Goal: Task Accomplishment & Management: Use online tool/utility

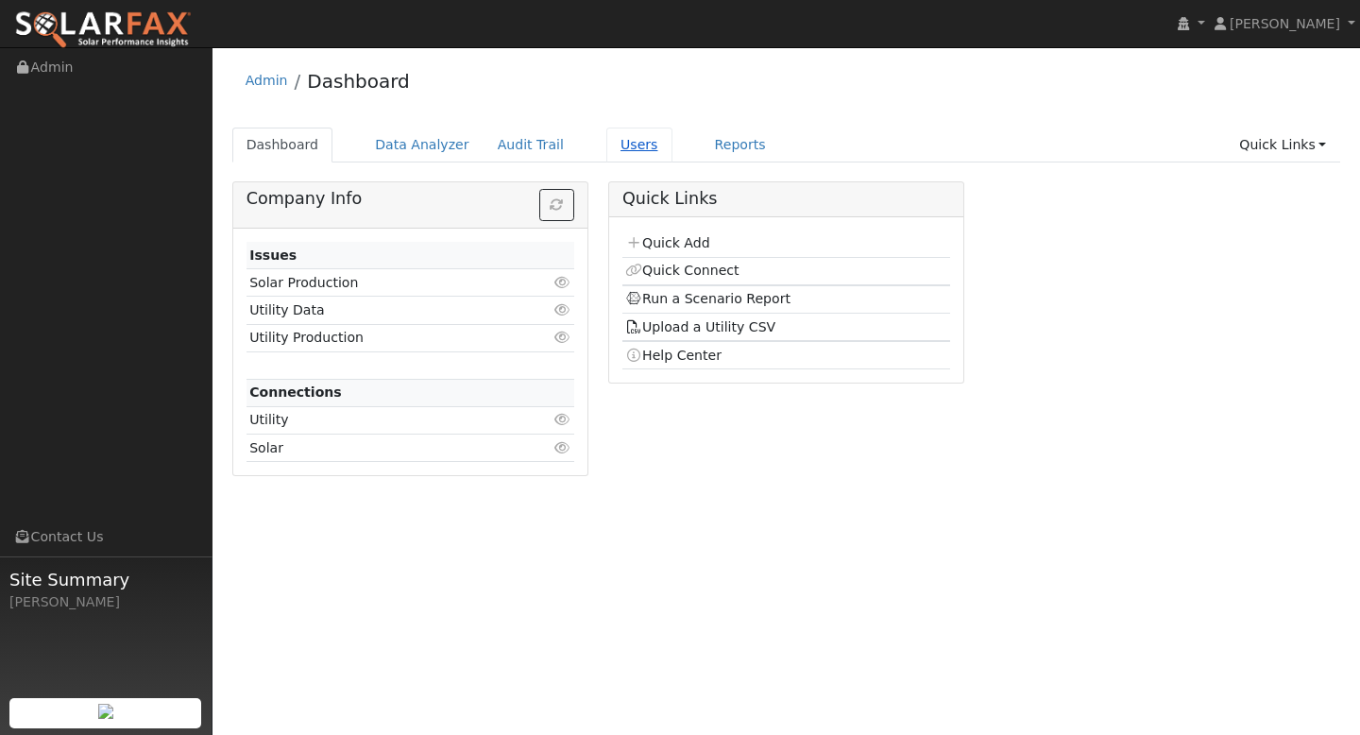
click at [610, 145] on link "Users" at bounding box center [639, 144] width 66 height 35
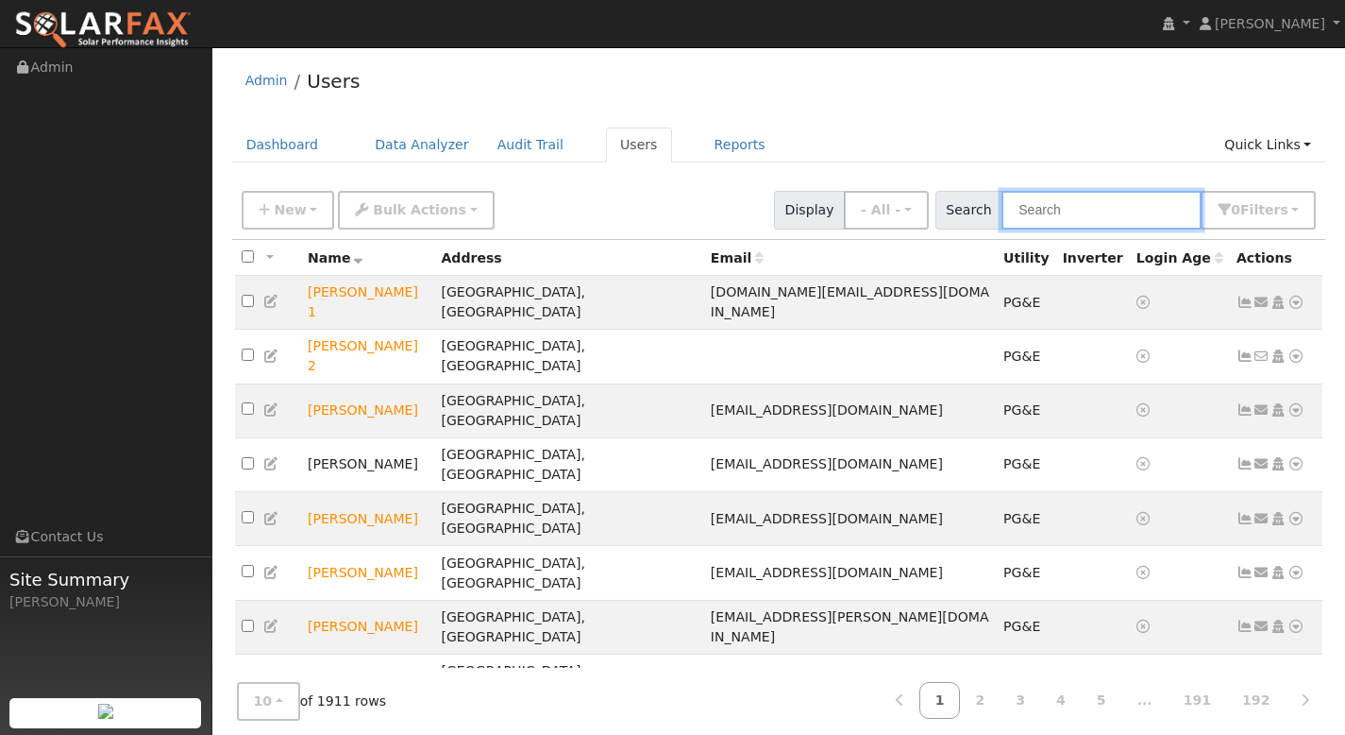
click at [1069, 217] on input "text" at bounding box center [1102, 210] width 200 height 39
paste input "Rachel Riser"
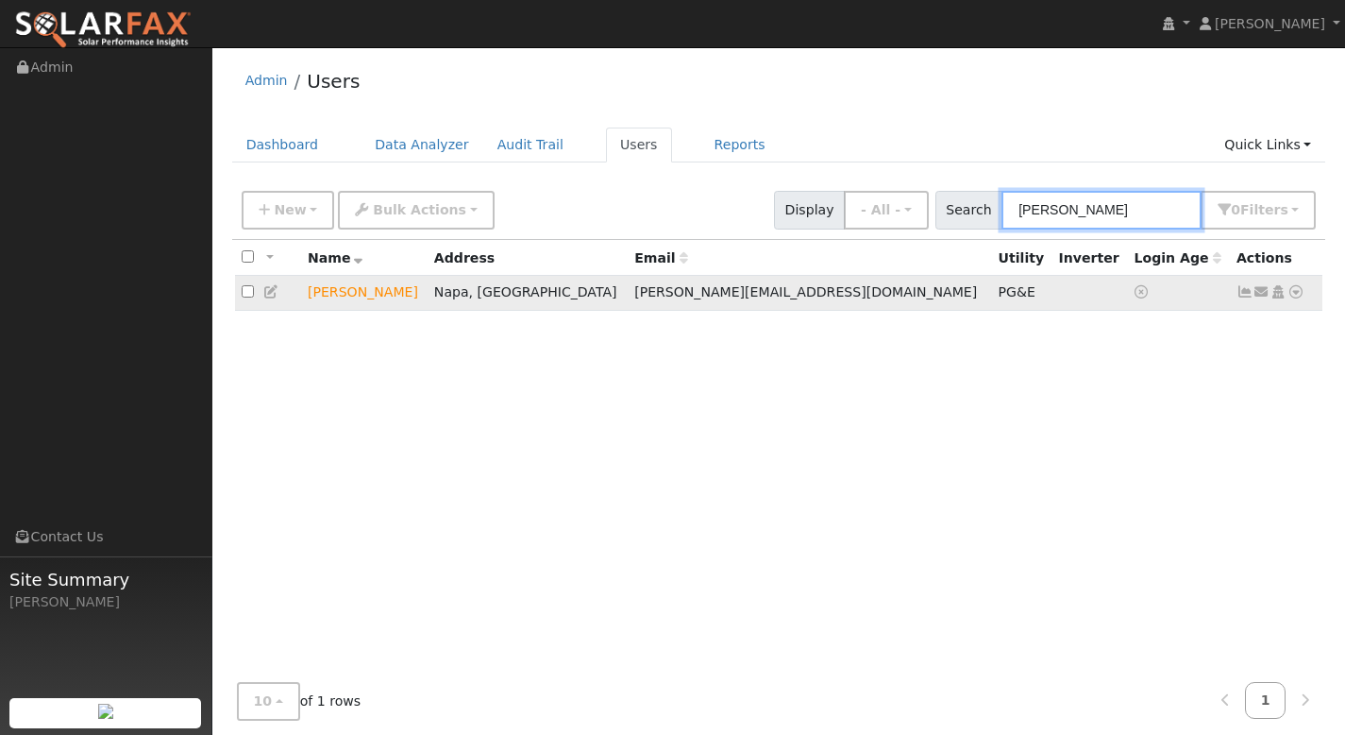
type input "Rachel Riser"
click at [1299, 292] on icon at bounding box center [1296, 291] width 17 height 13
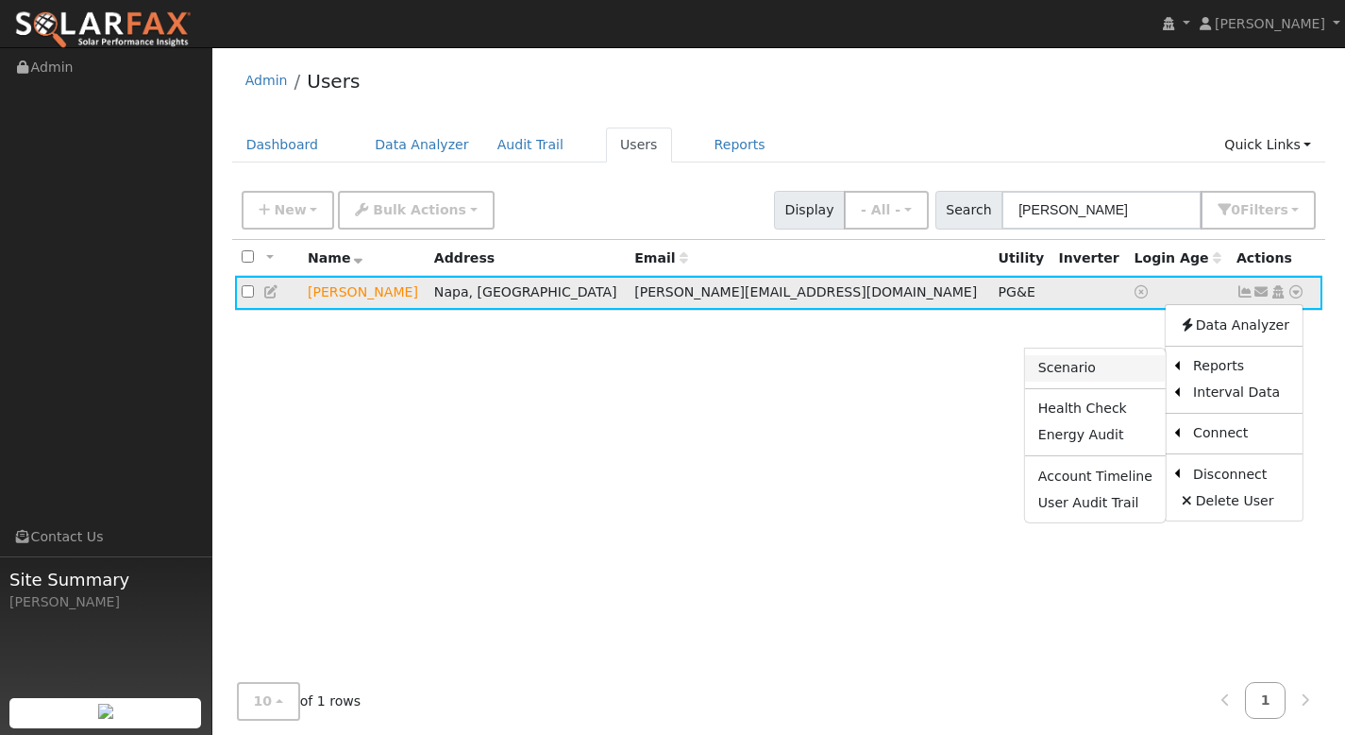
click at [1118, 373] on link "Scenario" at bounding box center [1095, 368] width 141 height 26
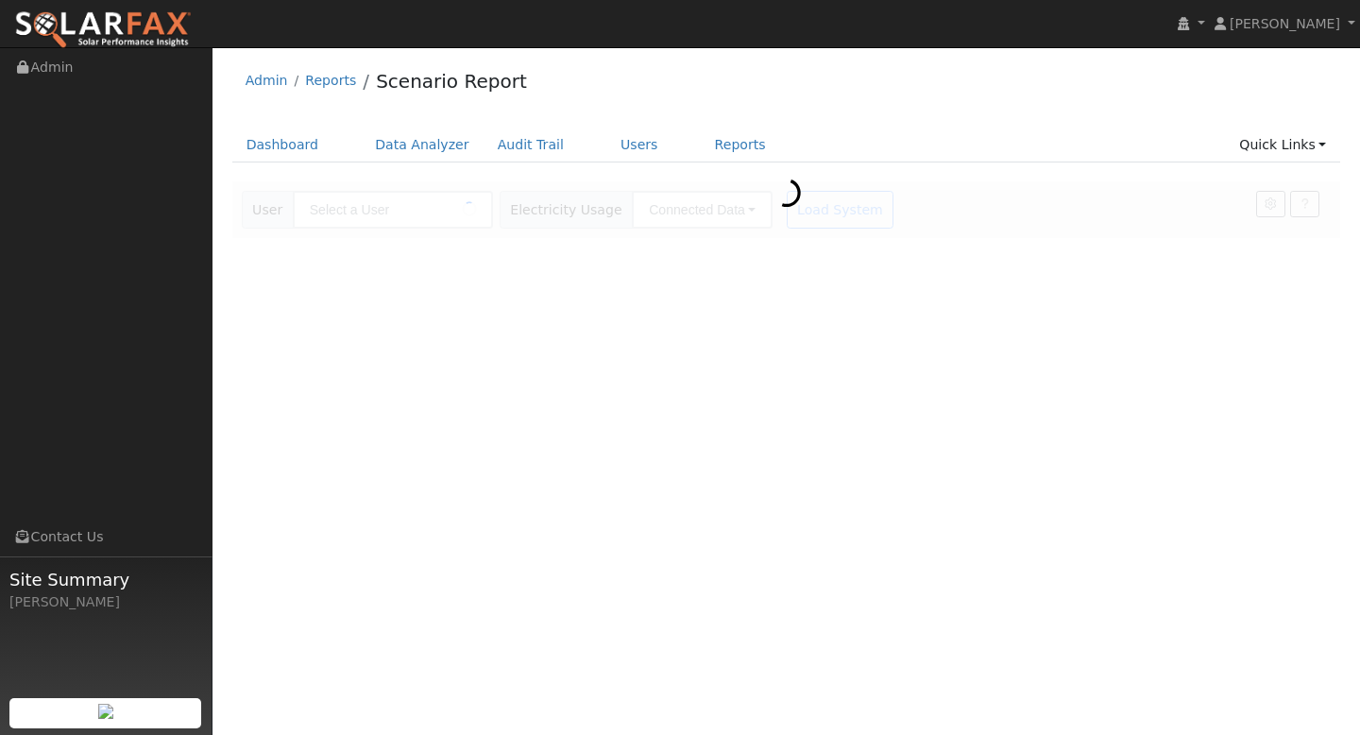
type input "[PERSON_NAME]"
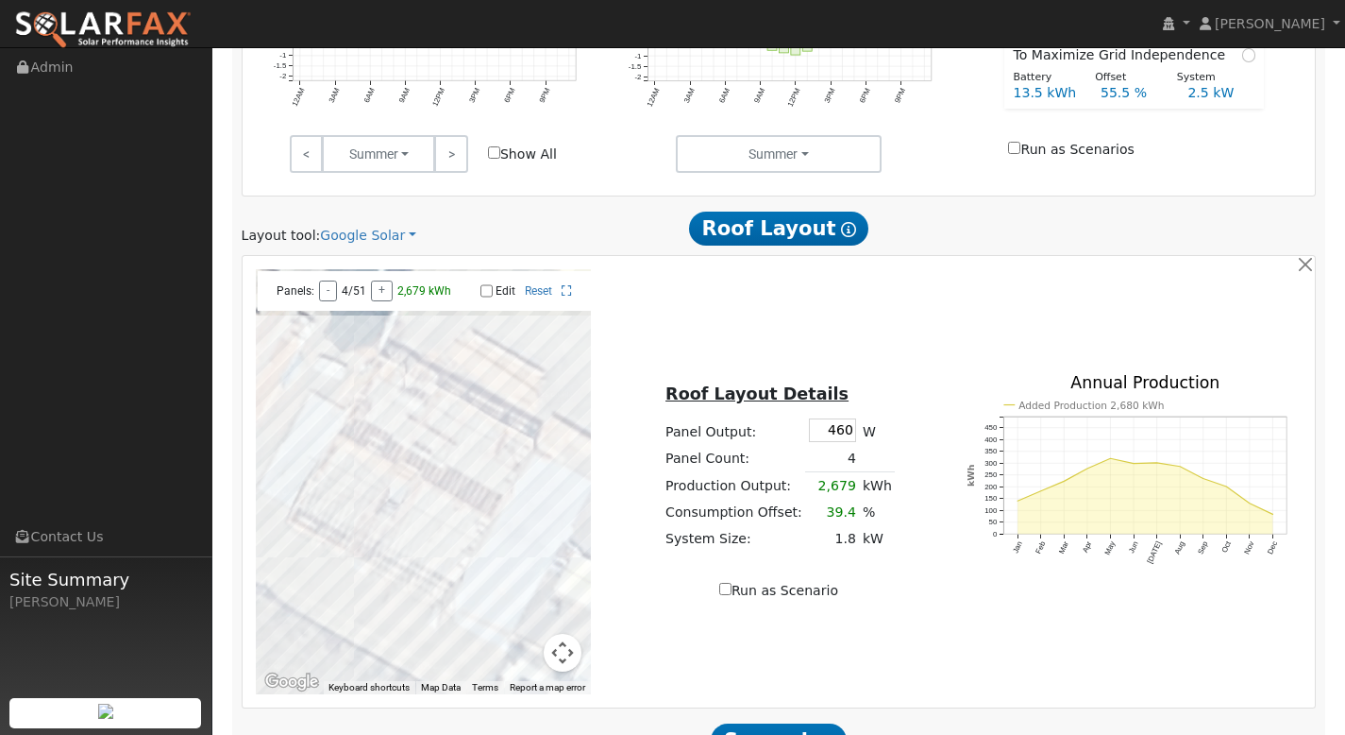
scroll to position [833, 0]
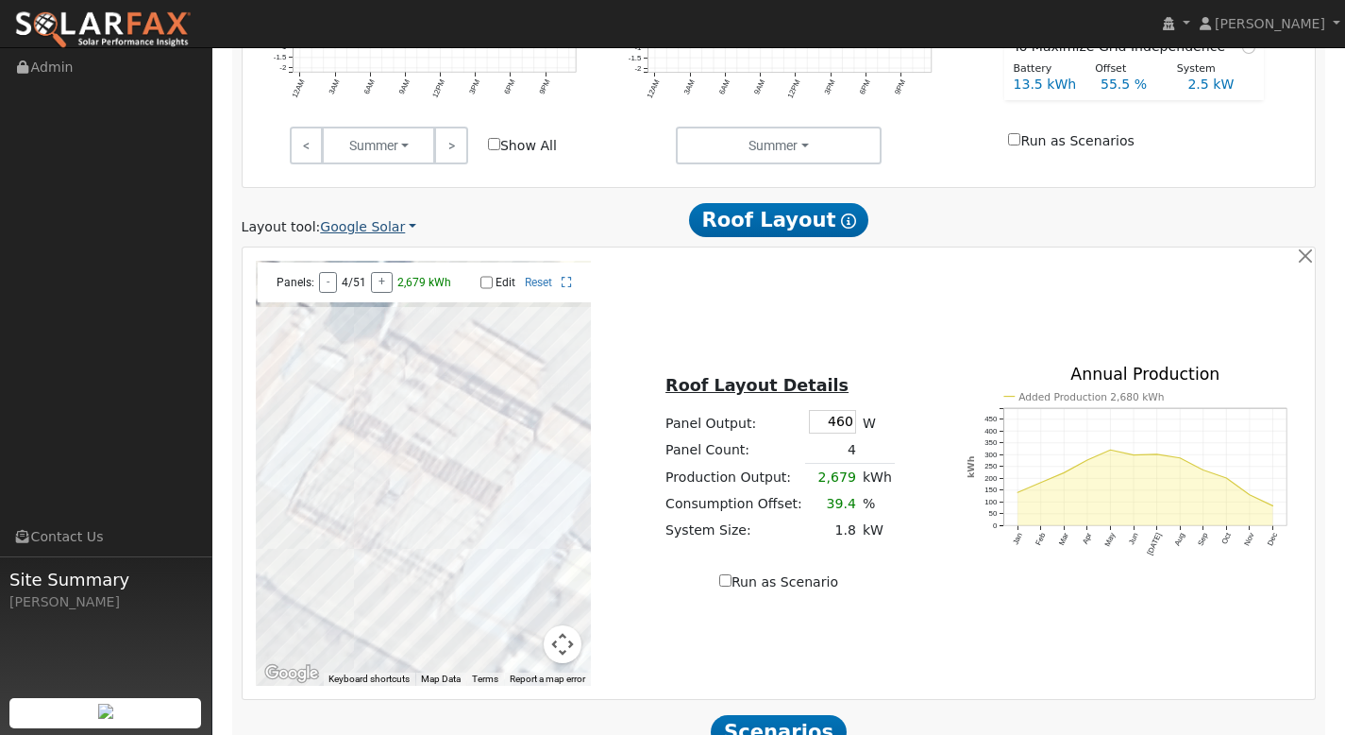
click at [381, 223] on link "Google Solar" at bounding box center [368, 227] width 96 height 20
click at [370, 305] on link "Aurora" at bounding box center [383, 313] width 131 height 26
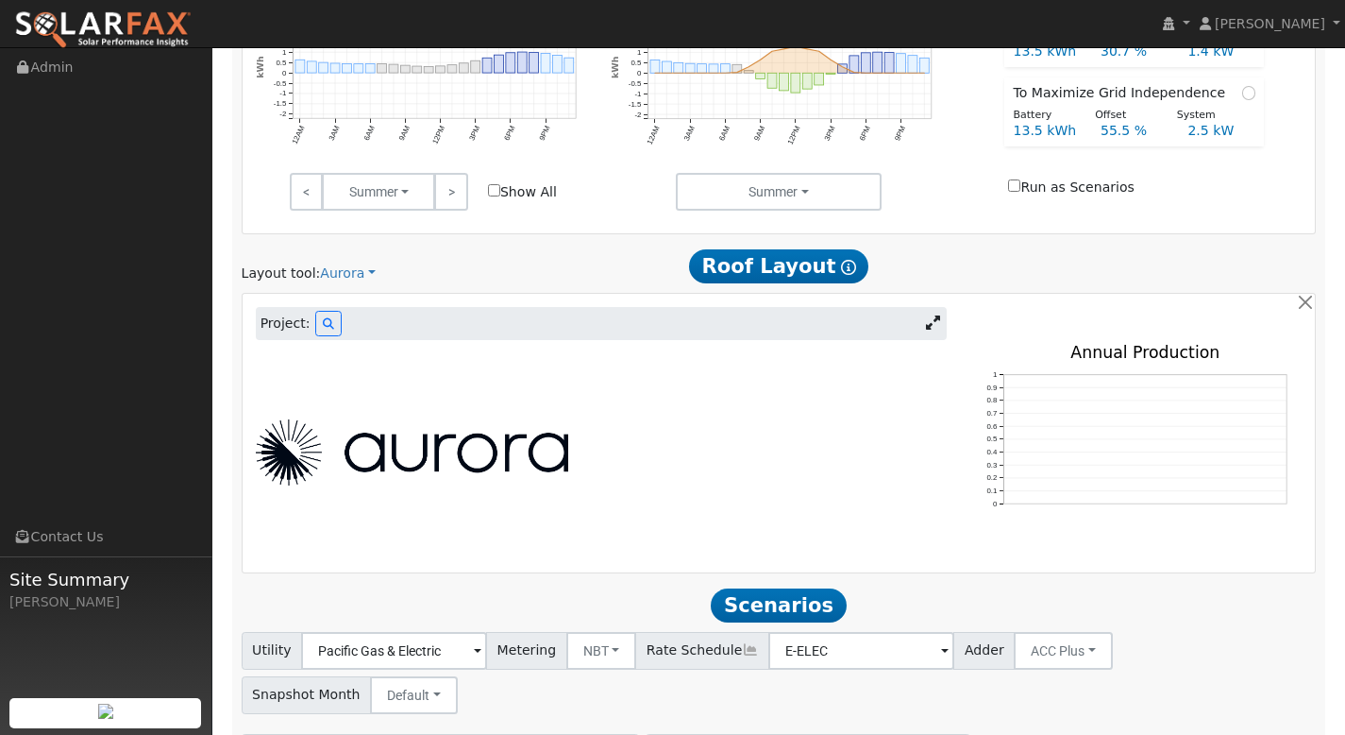
scroll to position [798, 0]
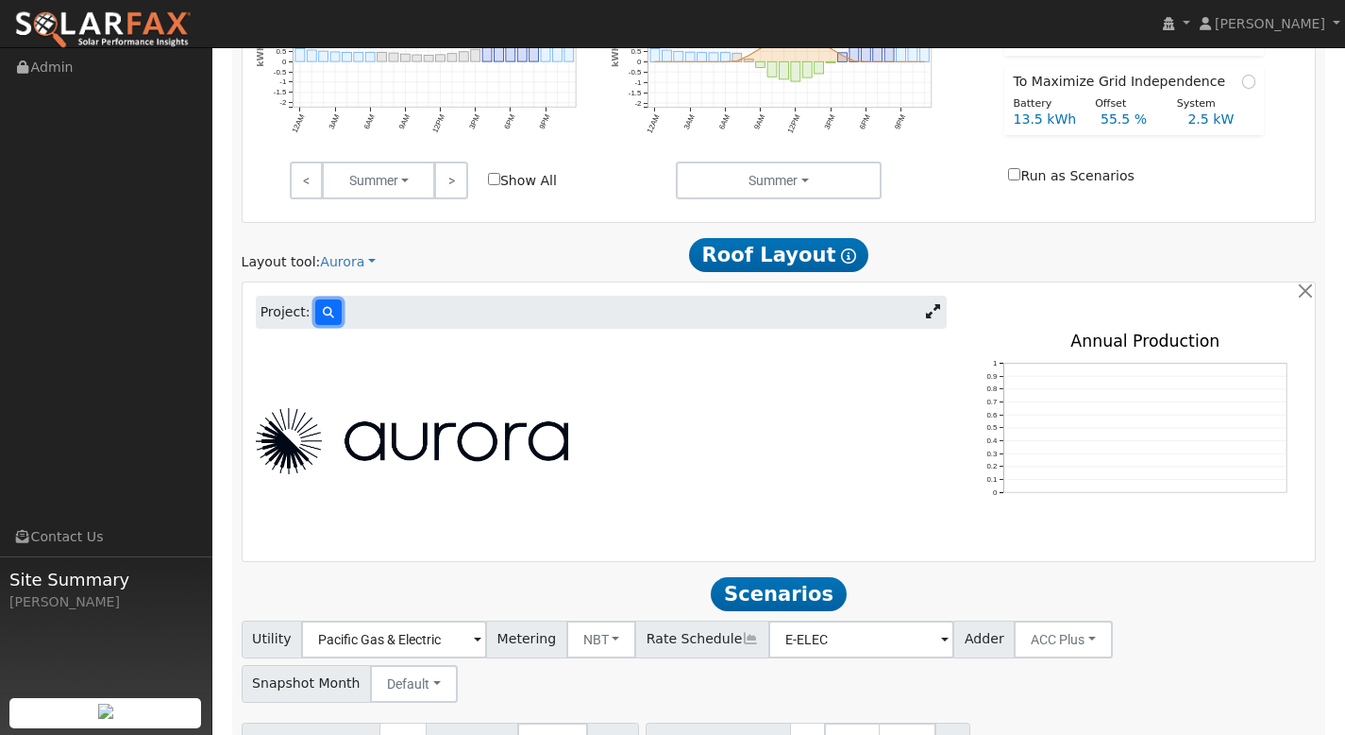
click at [334, 316] on button at bounding box center [328, 311] width 26 height 25
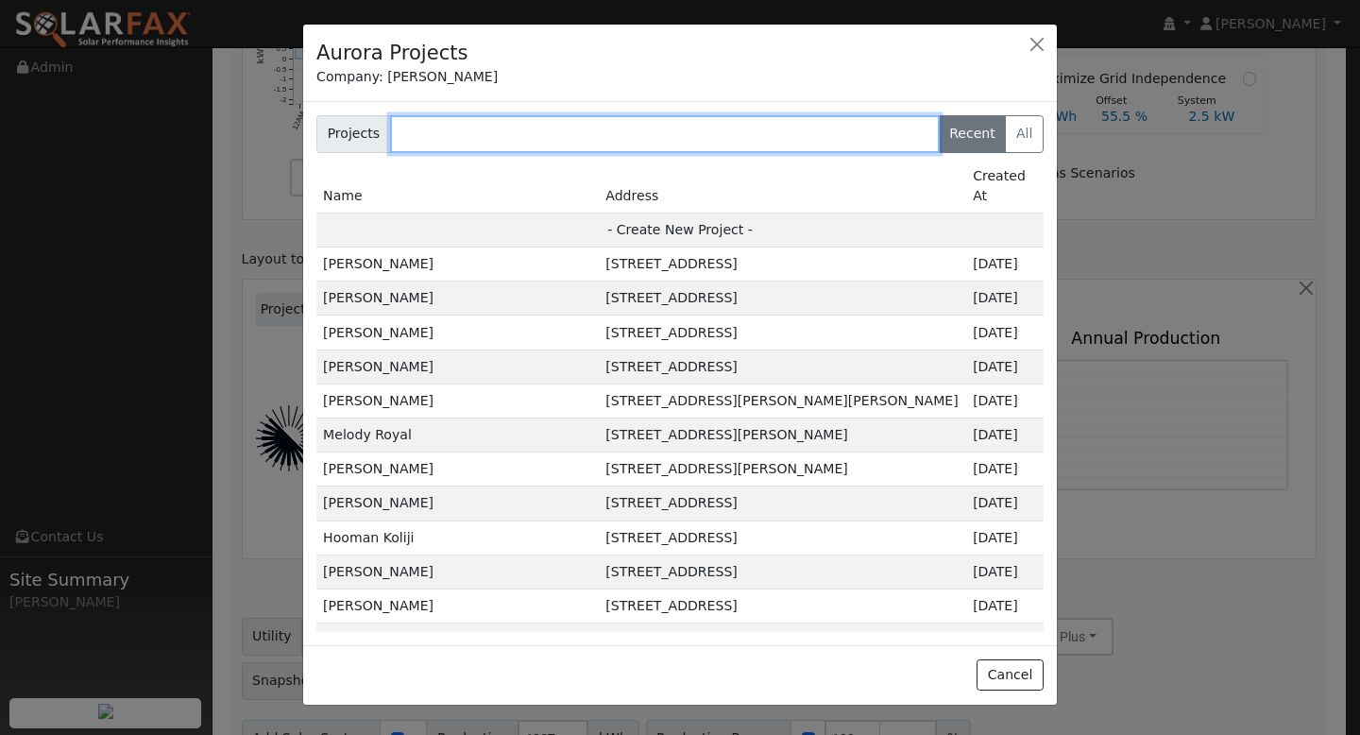
click at [465, 134] on input "text" at bounding box center [665, 134] width 550 height 38
paste input "Rachel Riser"
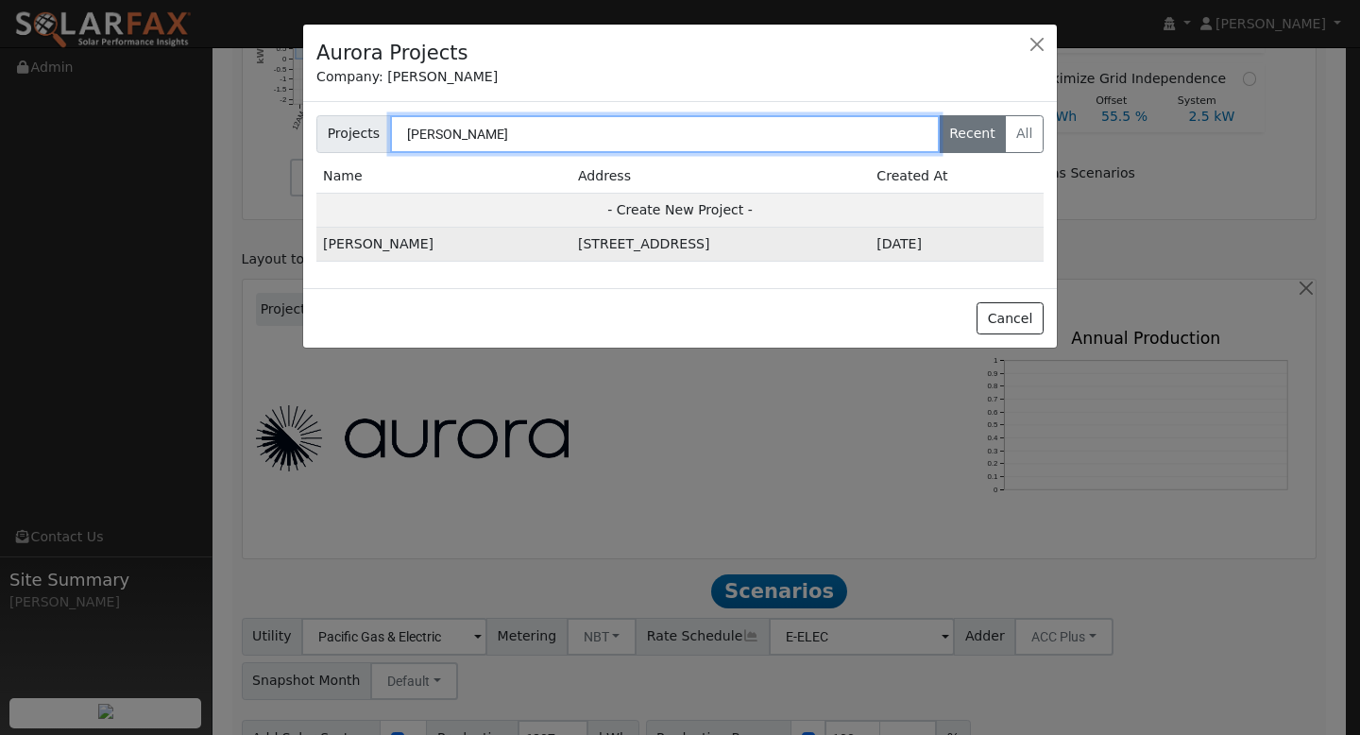
type input "Rachel Riser"
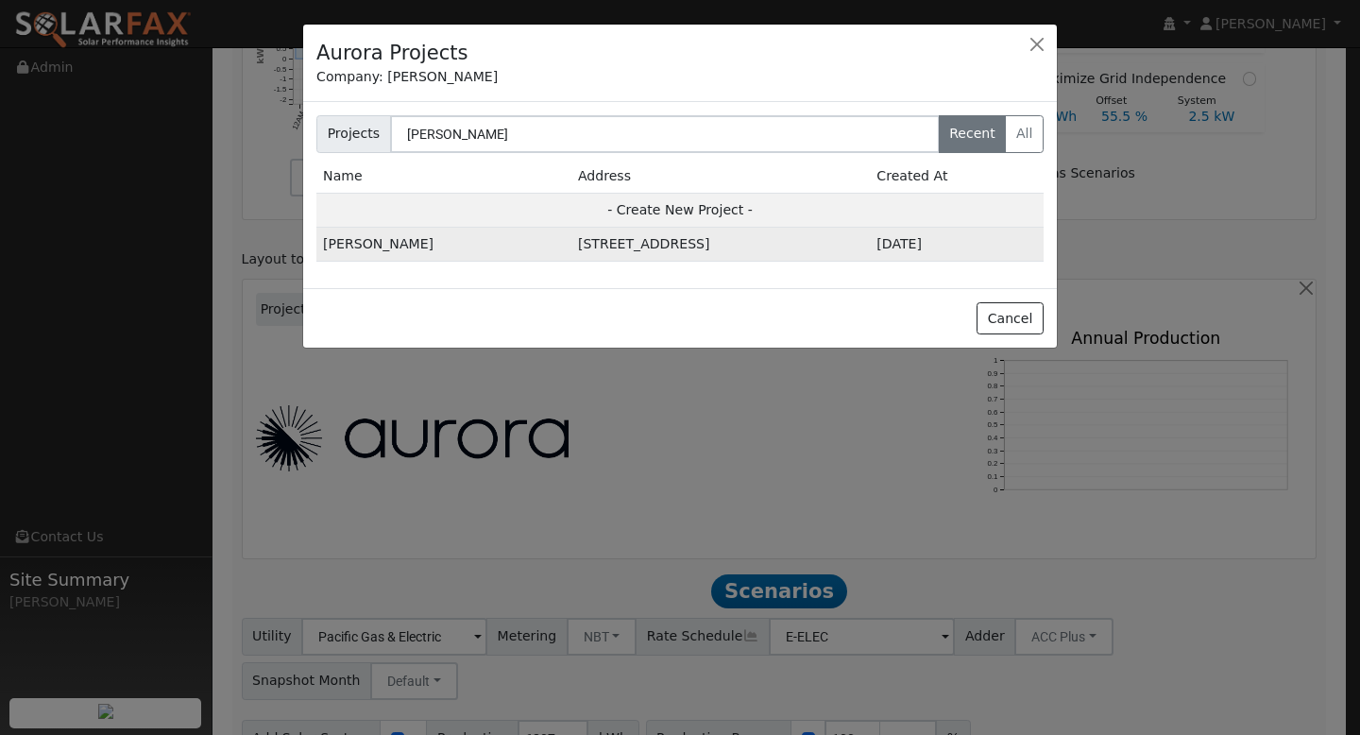
click at [363, 247] on td "Rachel Riser" at bounding box center [443, 245] width 255 height 34
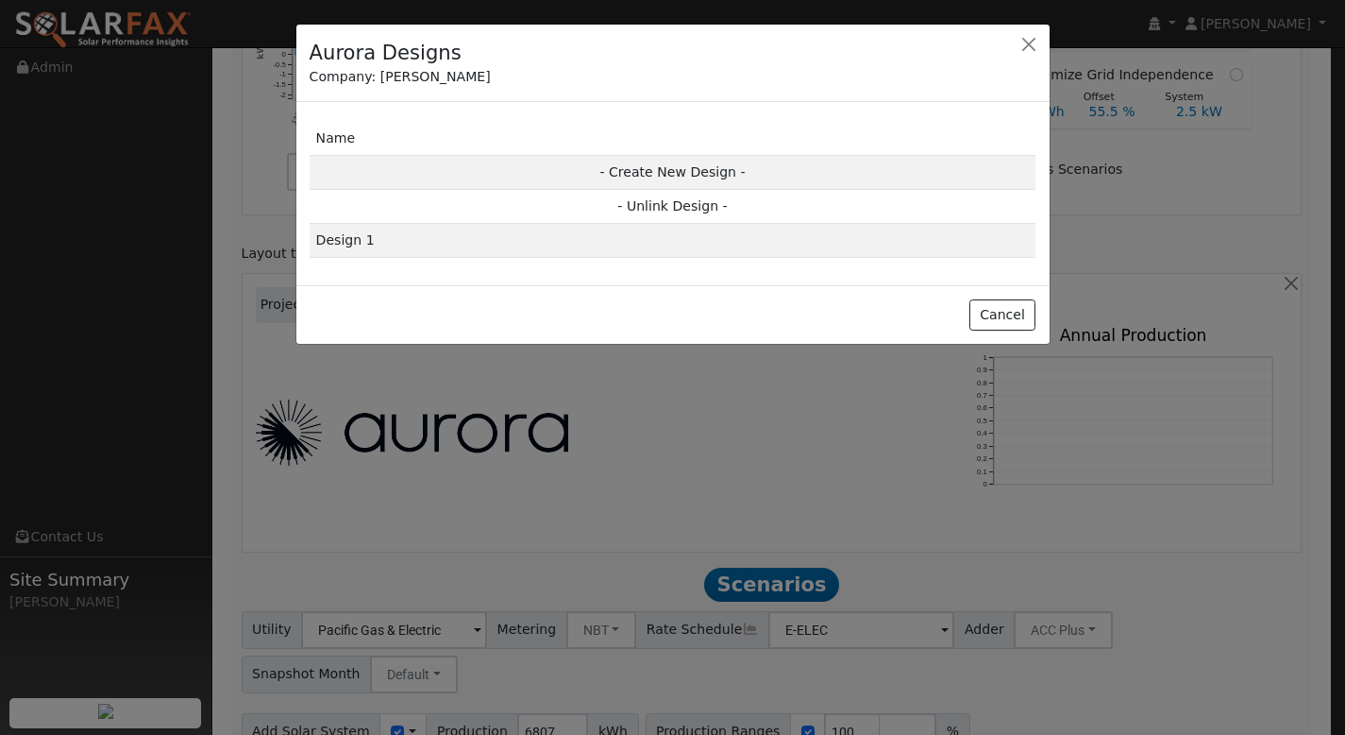
scroll to position [803, 0]
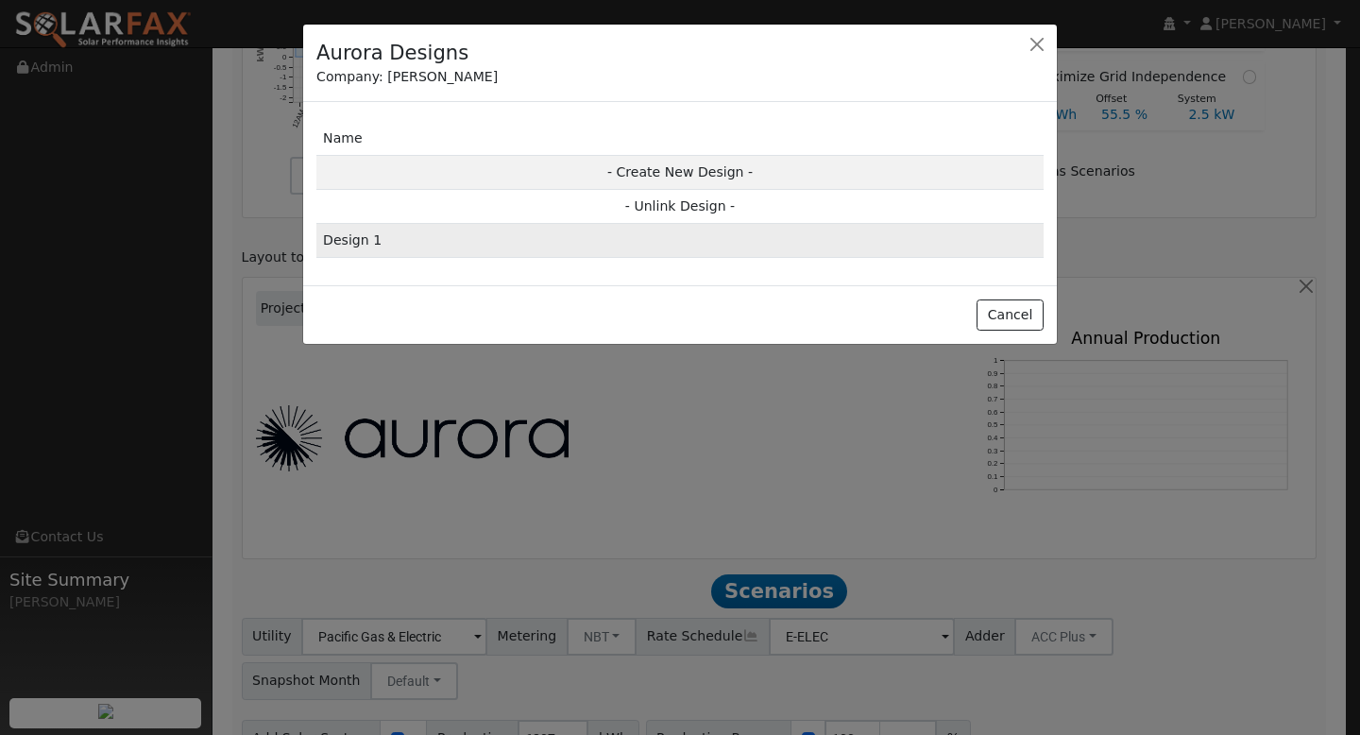
click at [463, 244] on td "Design 1" at bounding box center [679, 241] width 727 height 34
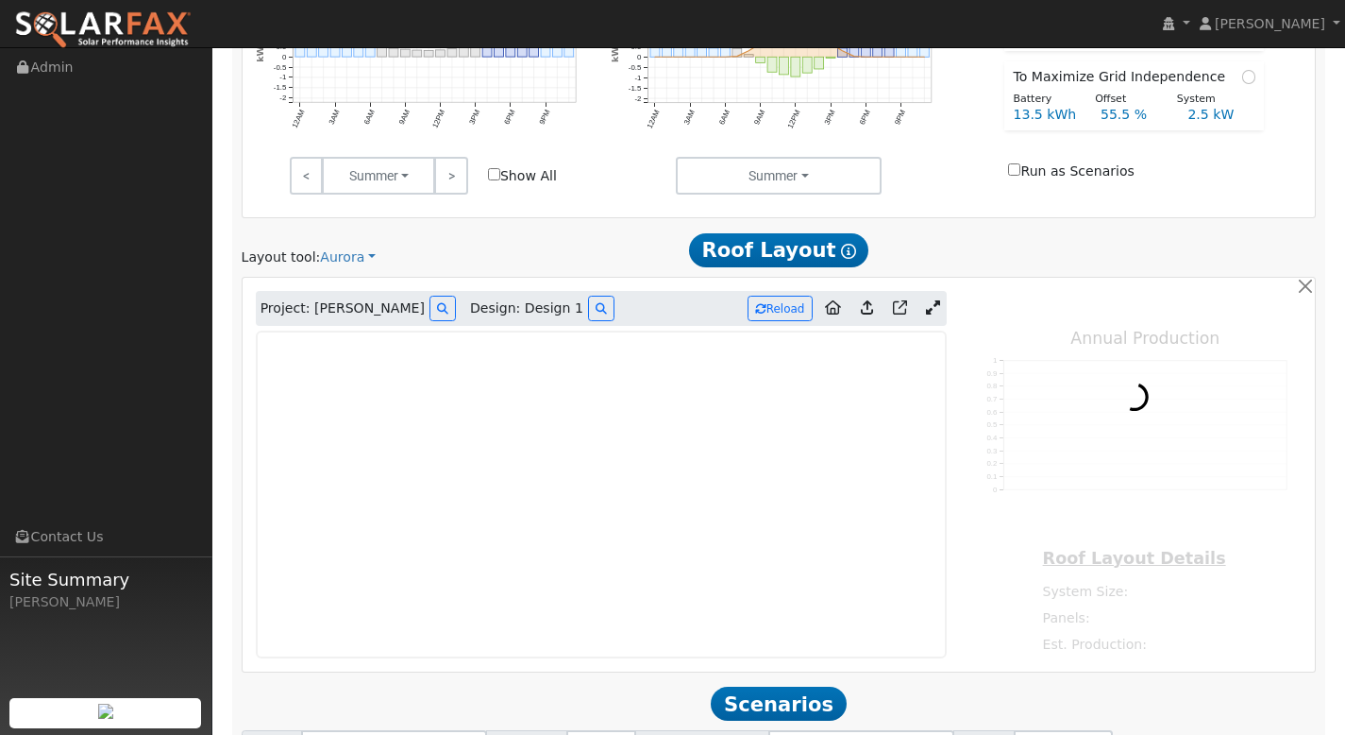
type input "0"
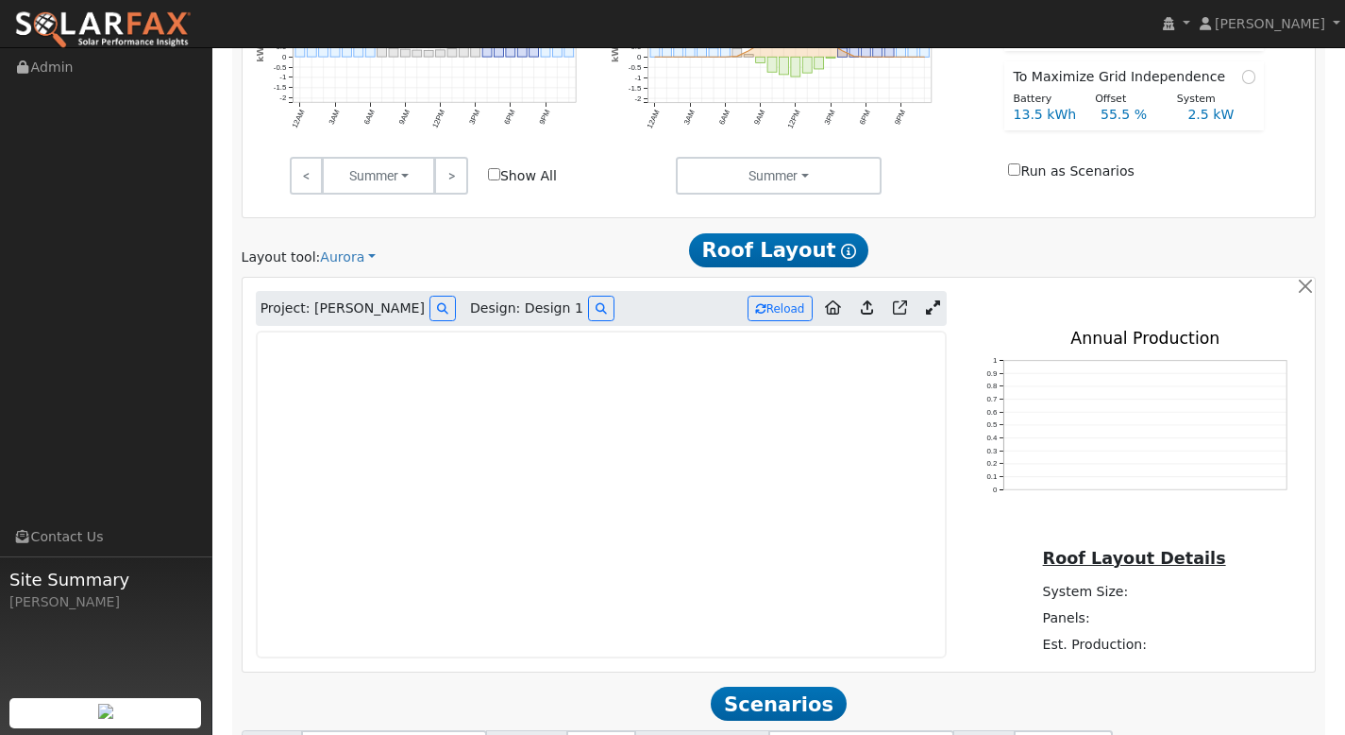
click at [867, 311] on icon at bounding box center [867, 307] width 12 height 14
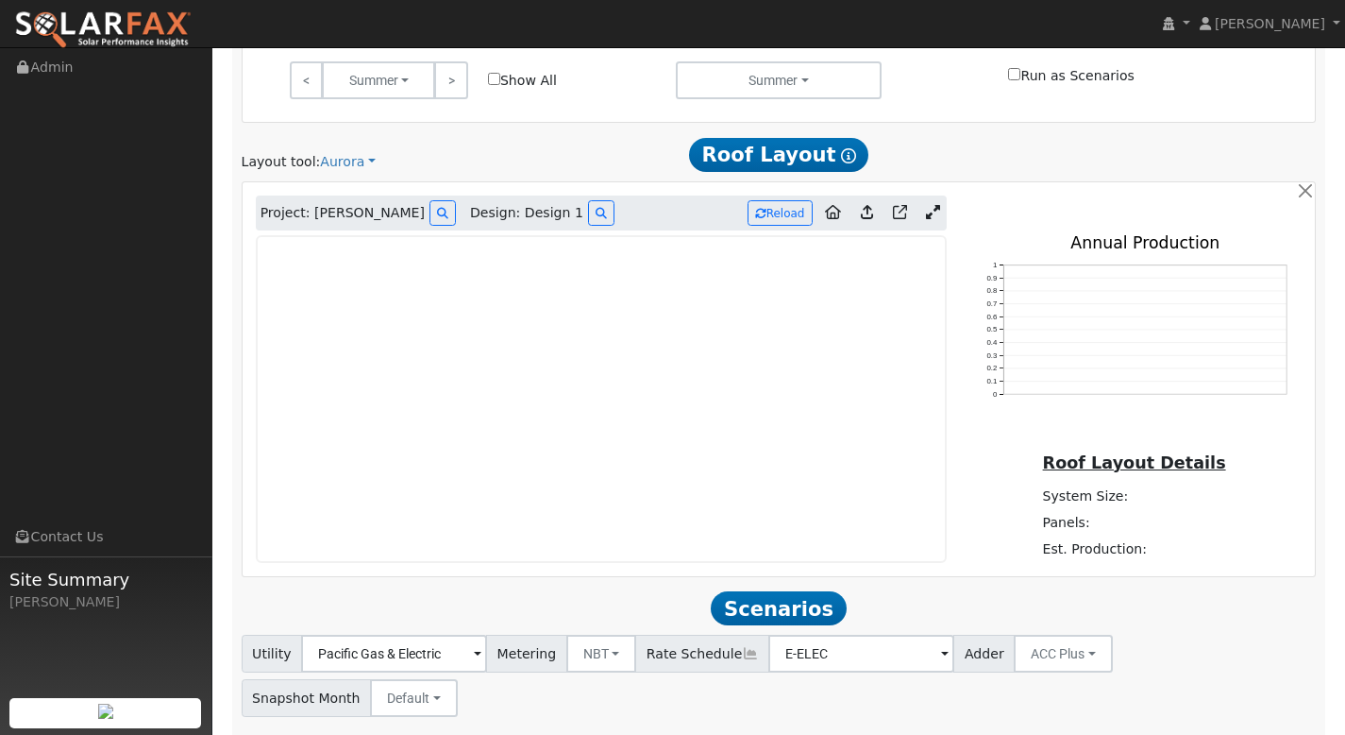
scroll to position [930, 0]
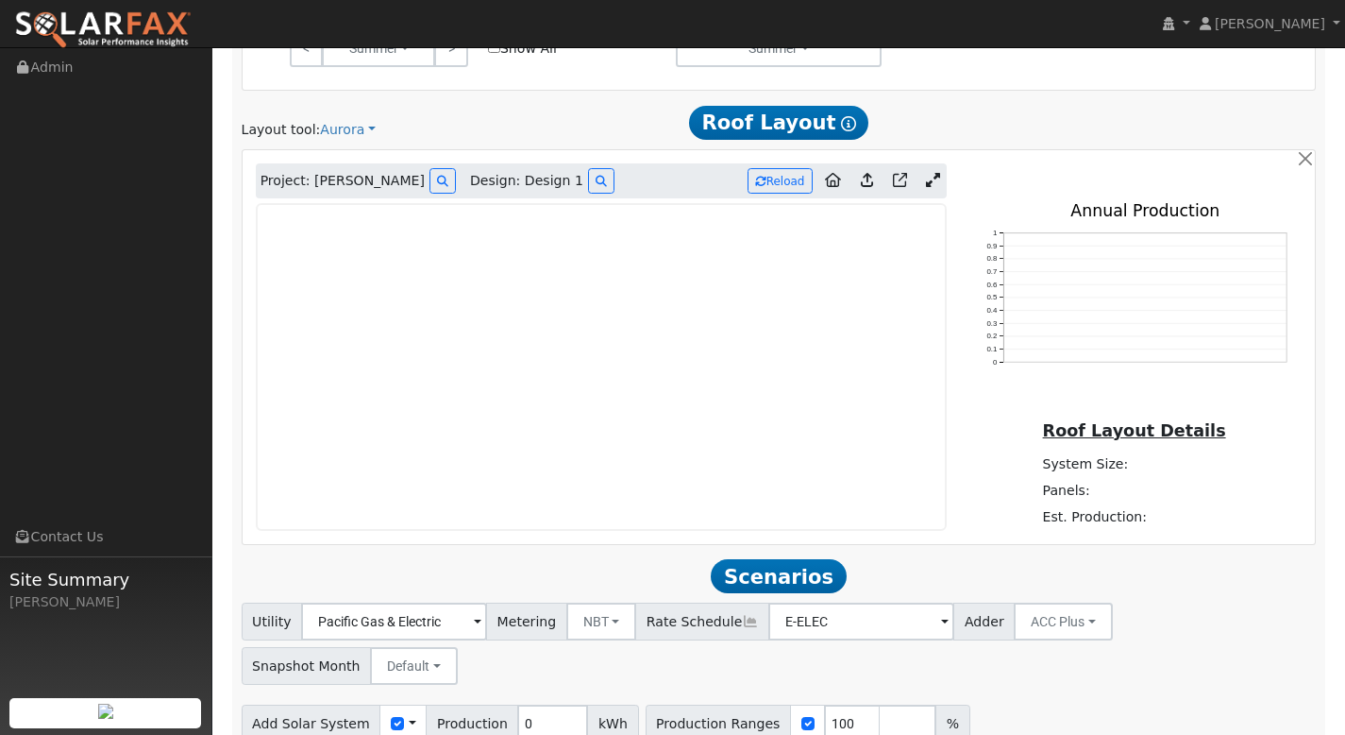
click at [937, 186] on icon at bounding box center [933, 180] width 14 height 14
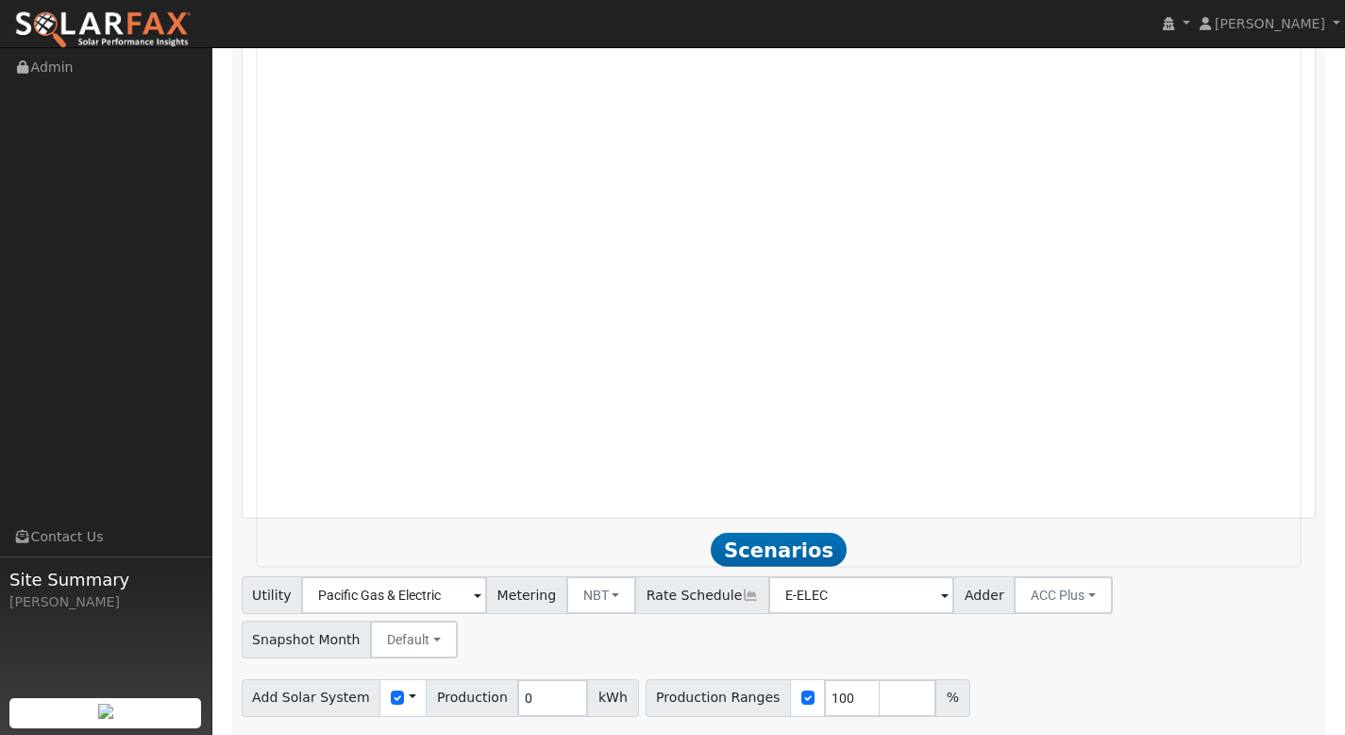
scroll to position [1362, 0]
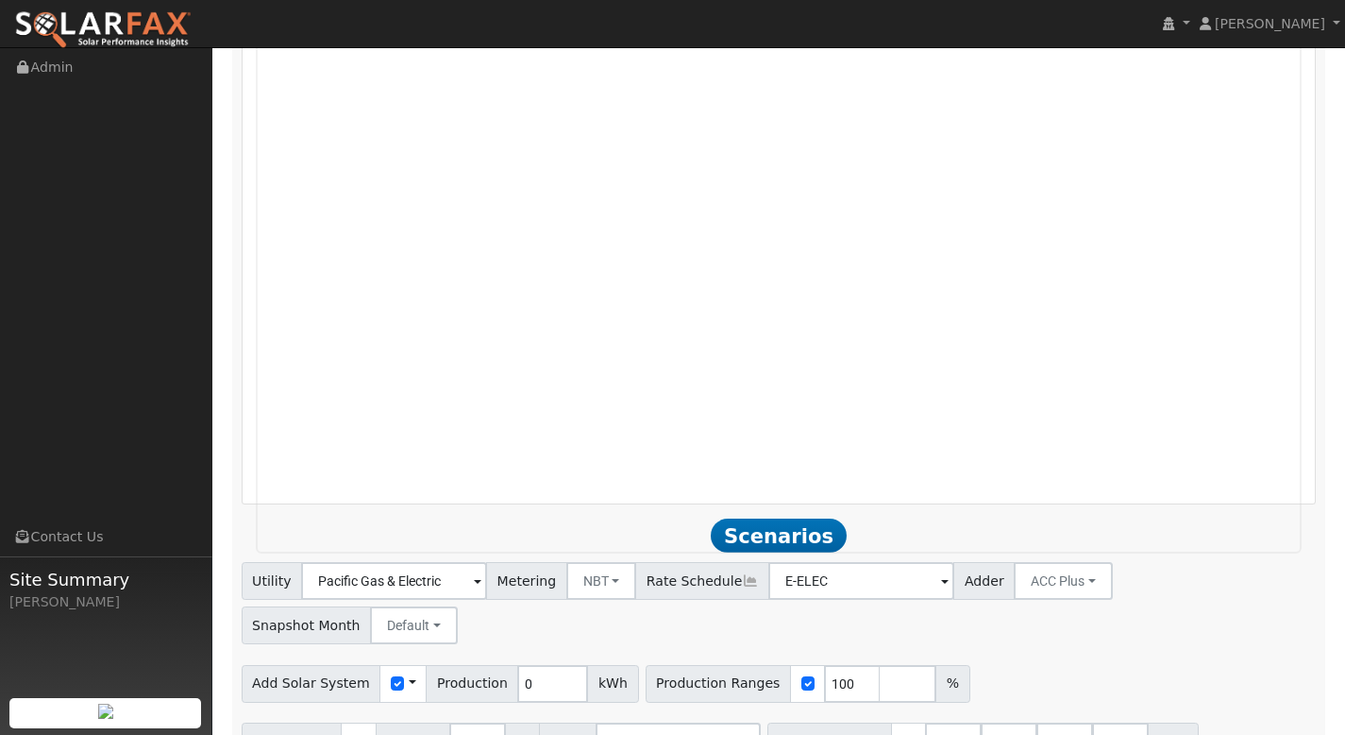
drag, startPoint x: 1342, startPoint y: 258, endPoint x: 1359, endPoint y: 323, distance: 67.3
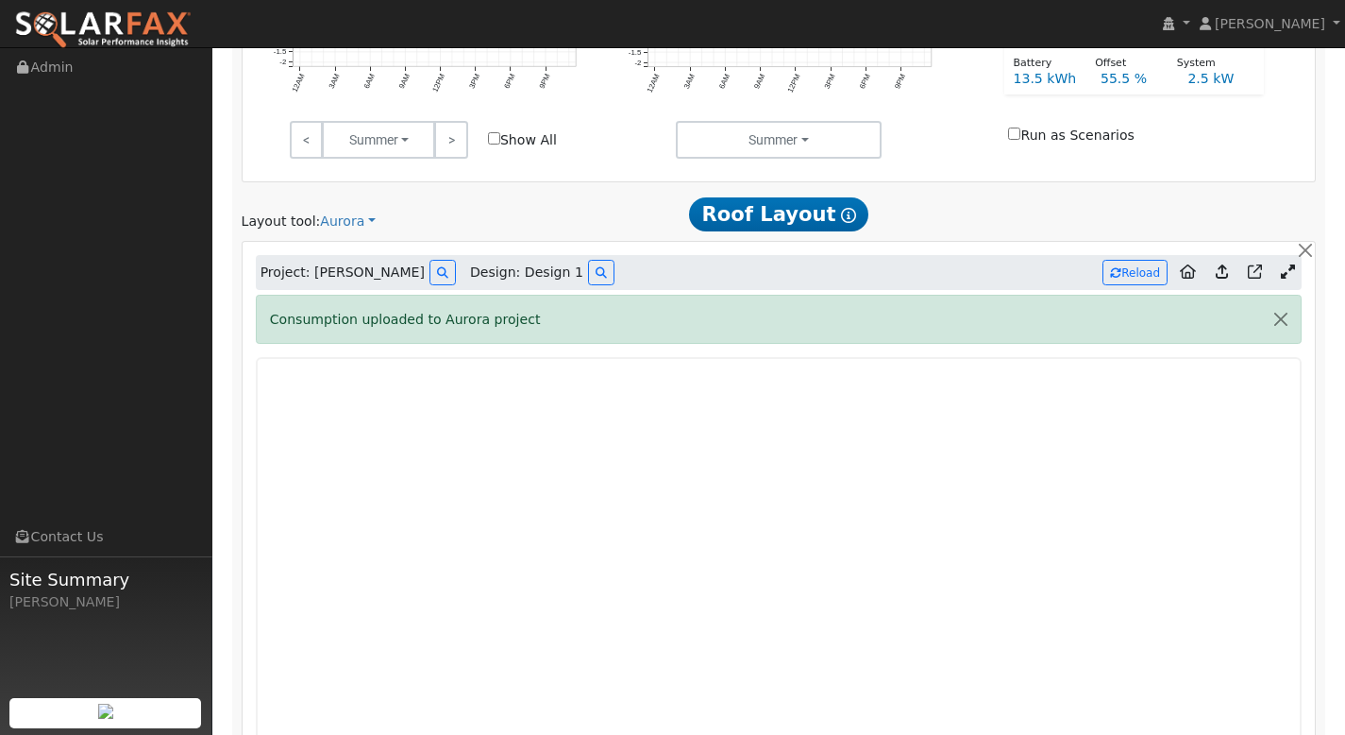
scroll to position [838, 0]
click at [1221, 267] on icon at bounding box center [1222, 271] width 12 height 14
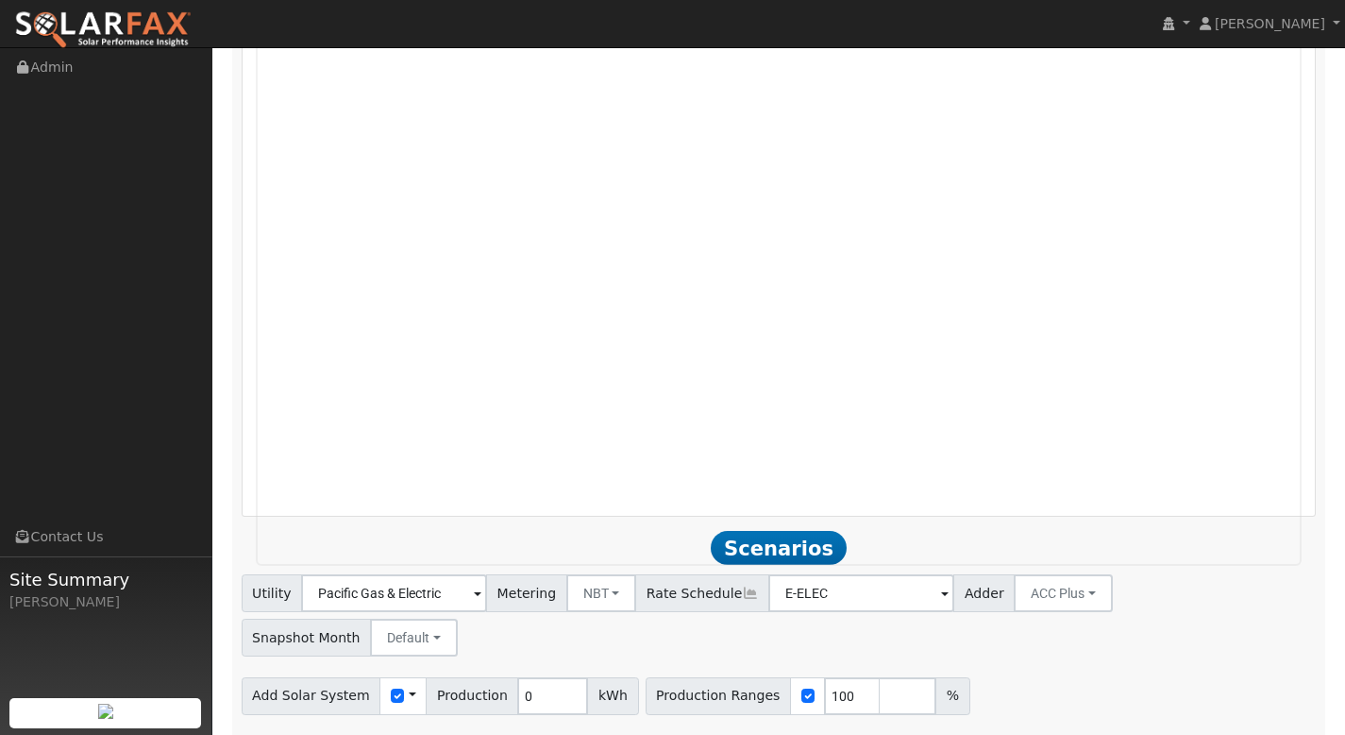
scroll to position [1362, 0]
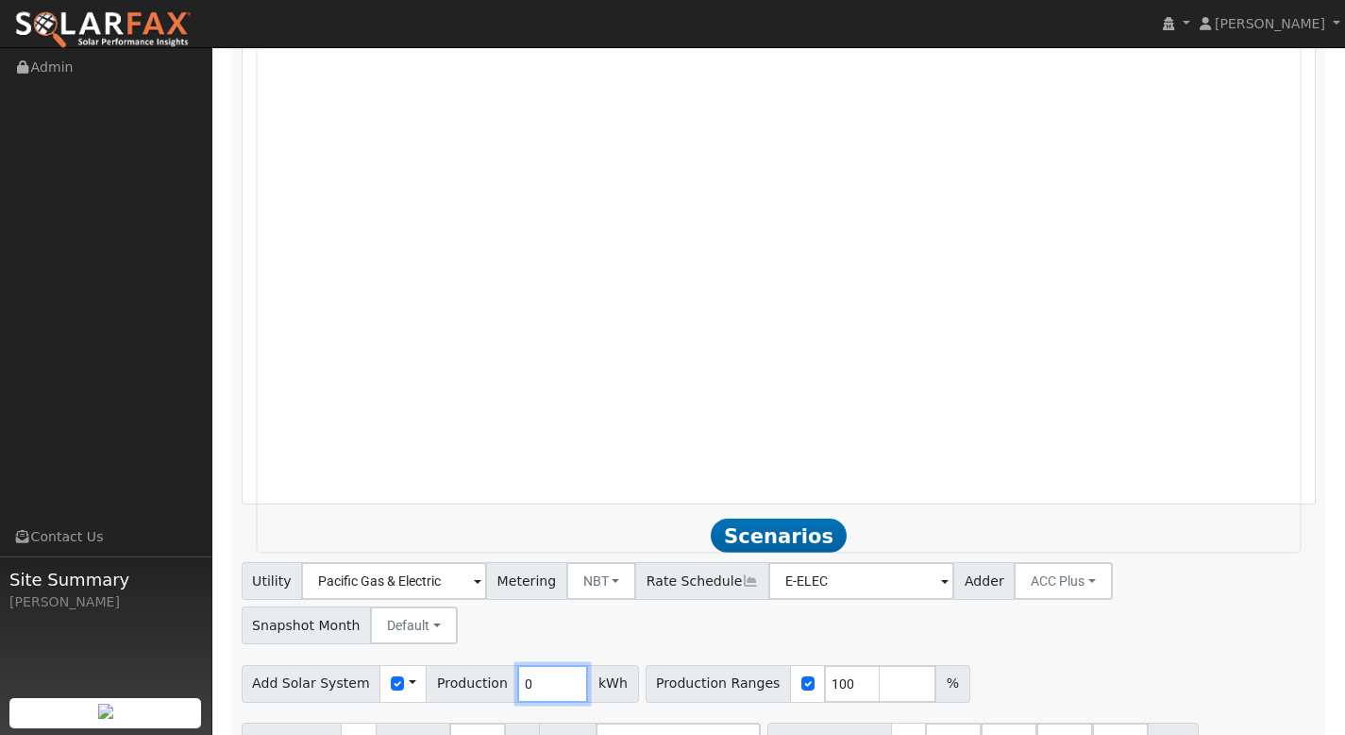
click at [540, 665] on input "0" at bounding box center [552, 684] width 71 height 38
type input "6806"
click at [829, 665] on input "100" at bounding box center [852, 684] width 57 height 38
type input "120"
click at [880, 665] on input "number" at bounding box center [908, 684] width 57 height 38
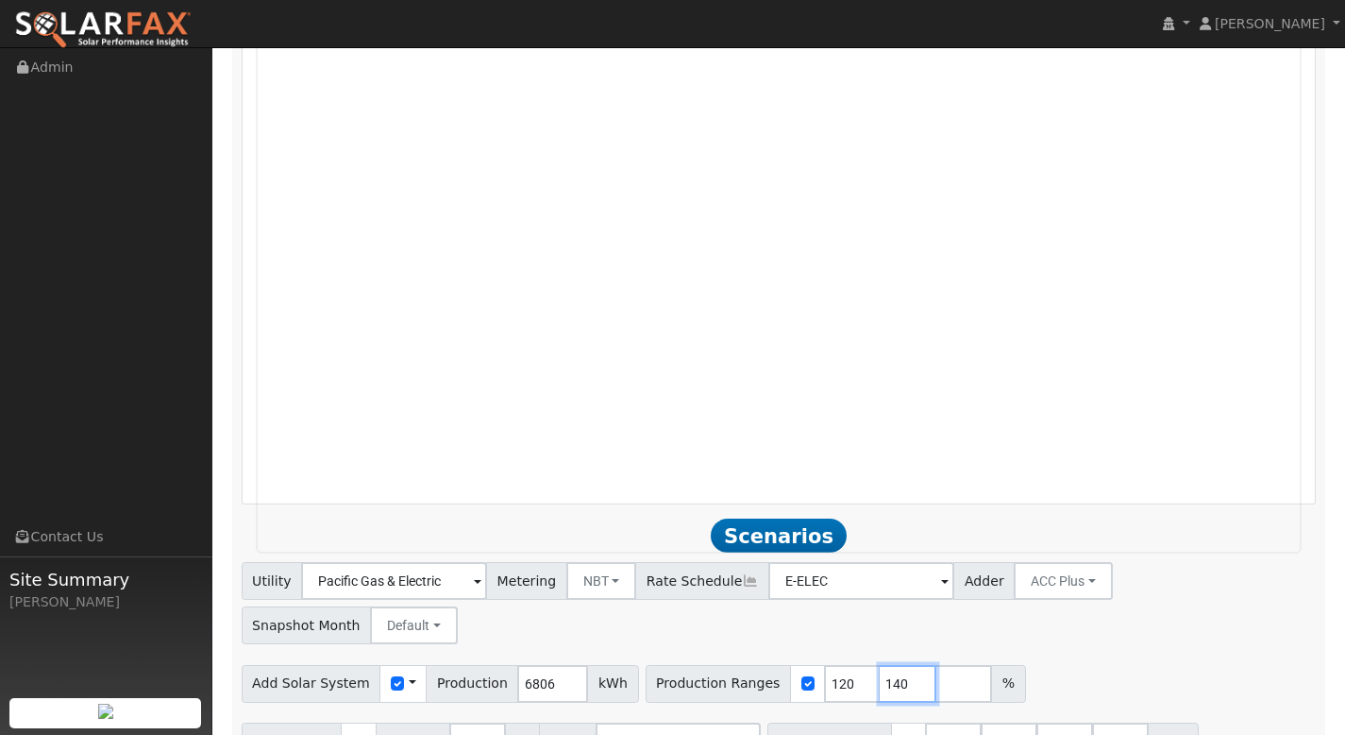
type input "140"
click at [937, 665] on input "number" at bounding box center [964, 684] width 57 height 38
type input "160"
click at [991, 665] on input "number" at bounding box center [1019, 684] width 57 height 38
type input "180"
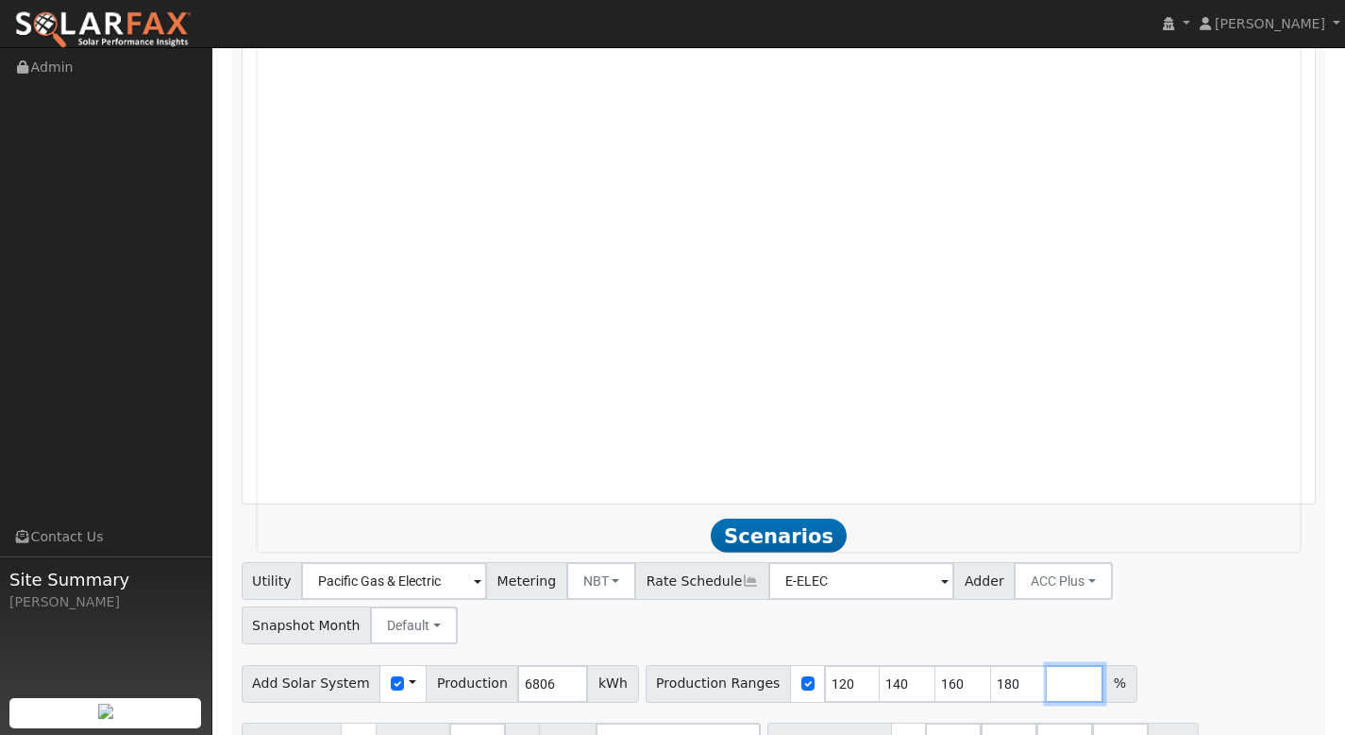
click at [1047, 665] on input "number" at bounding box center [1075, 684] width 57 height 38
type input "200"
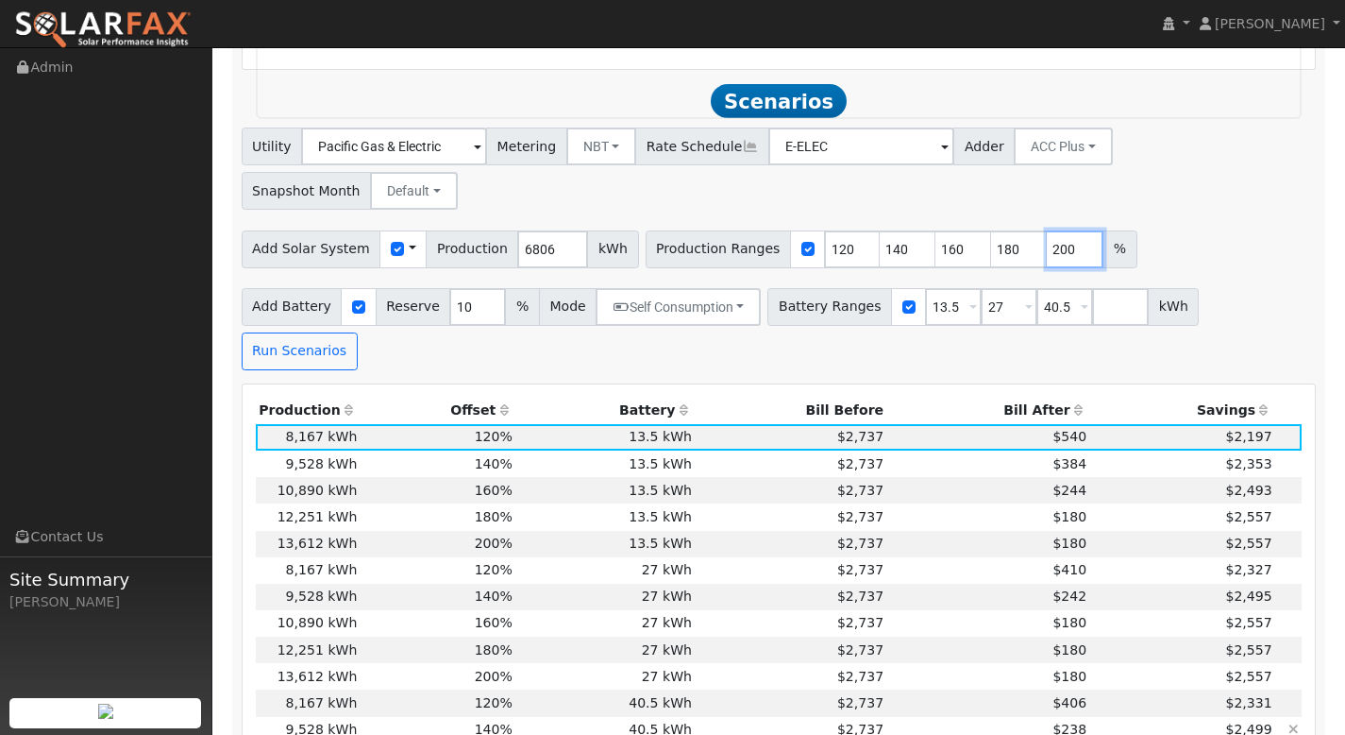
scroll to position [1824, 0]
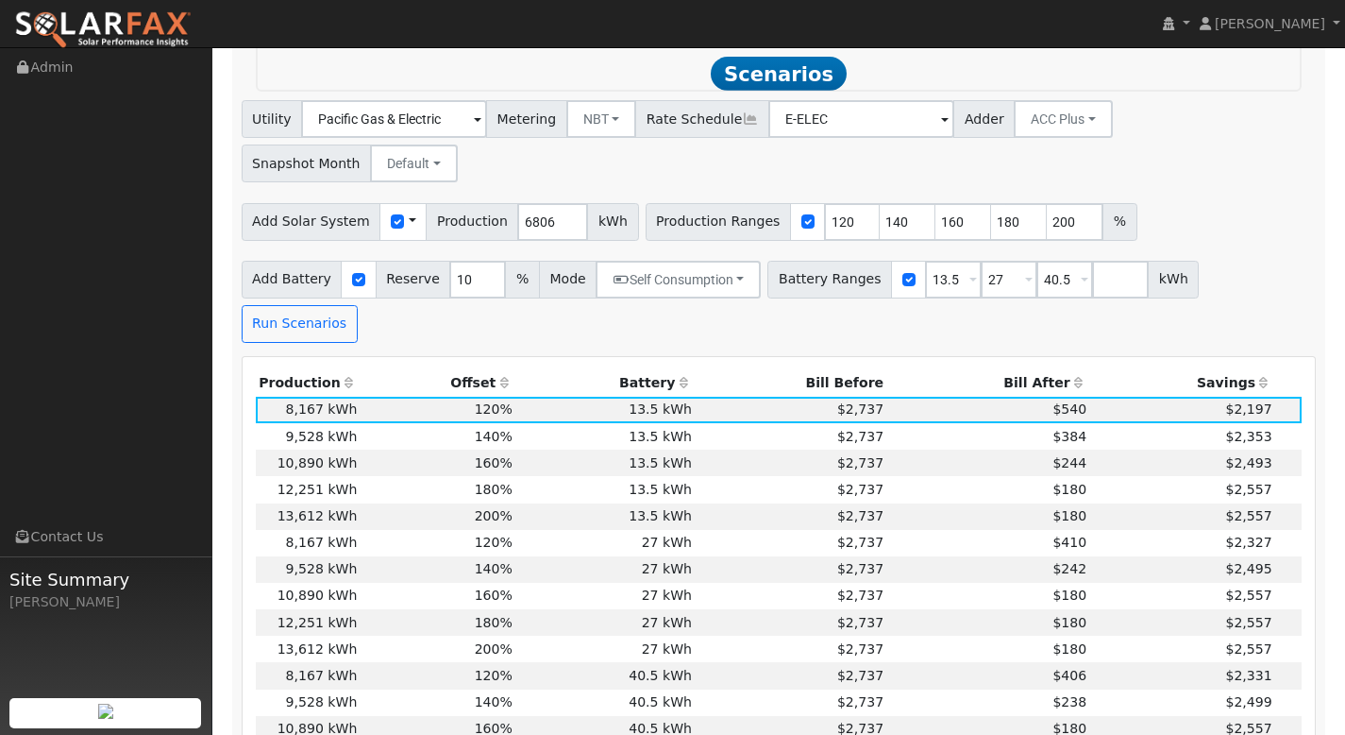
click at [1033, 370] on th "Bill After" at bounding box center [989, 383] width 203 height 26
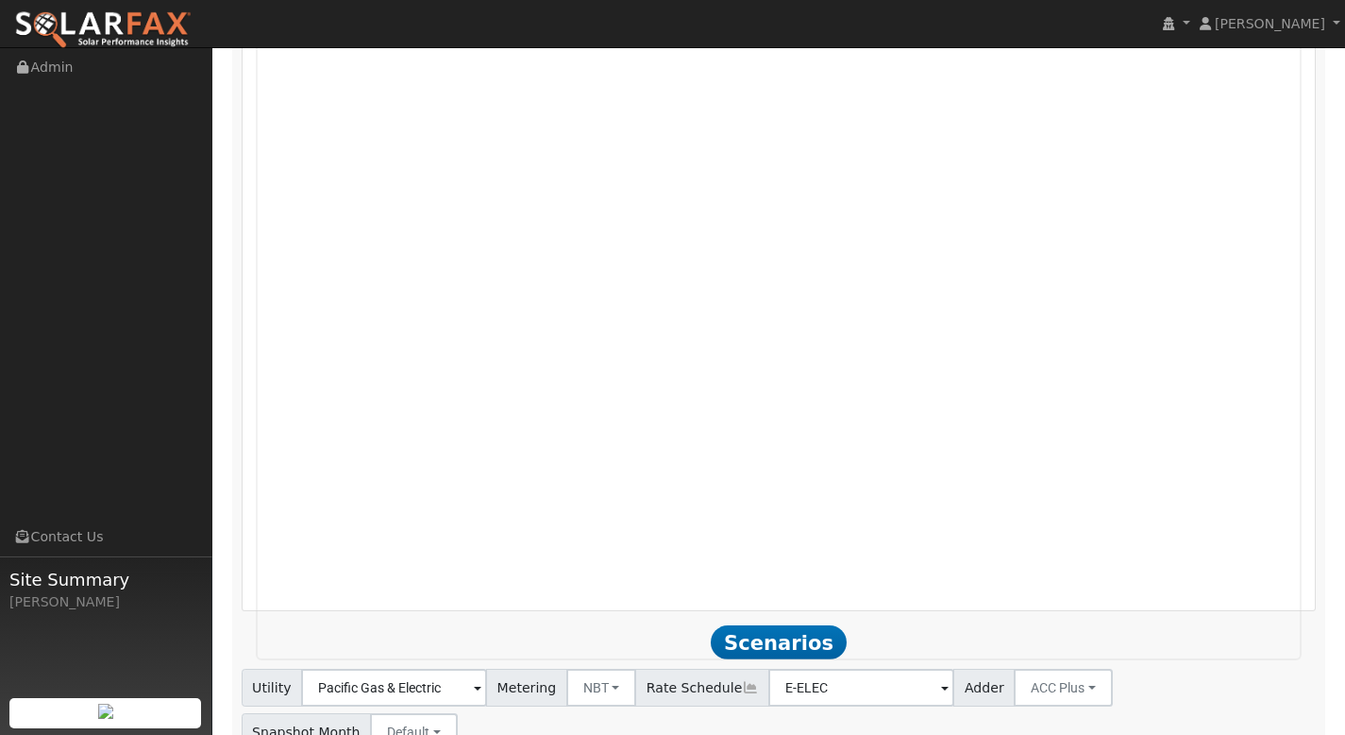
scroll to position [1138, 0]
